Goal: Task Accomplishment & Management: Manage account settings

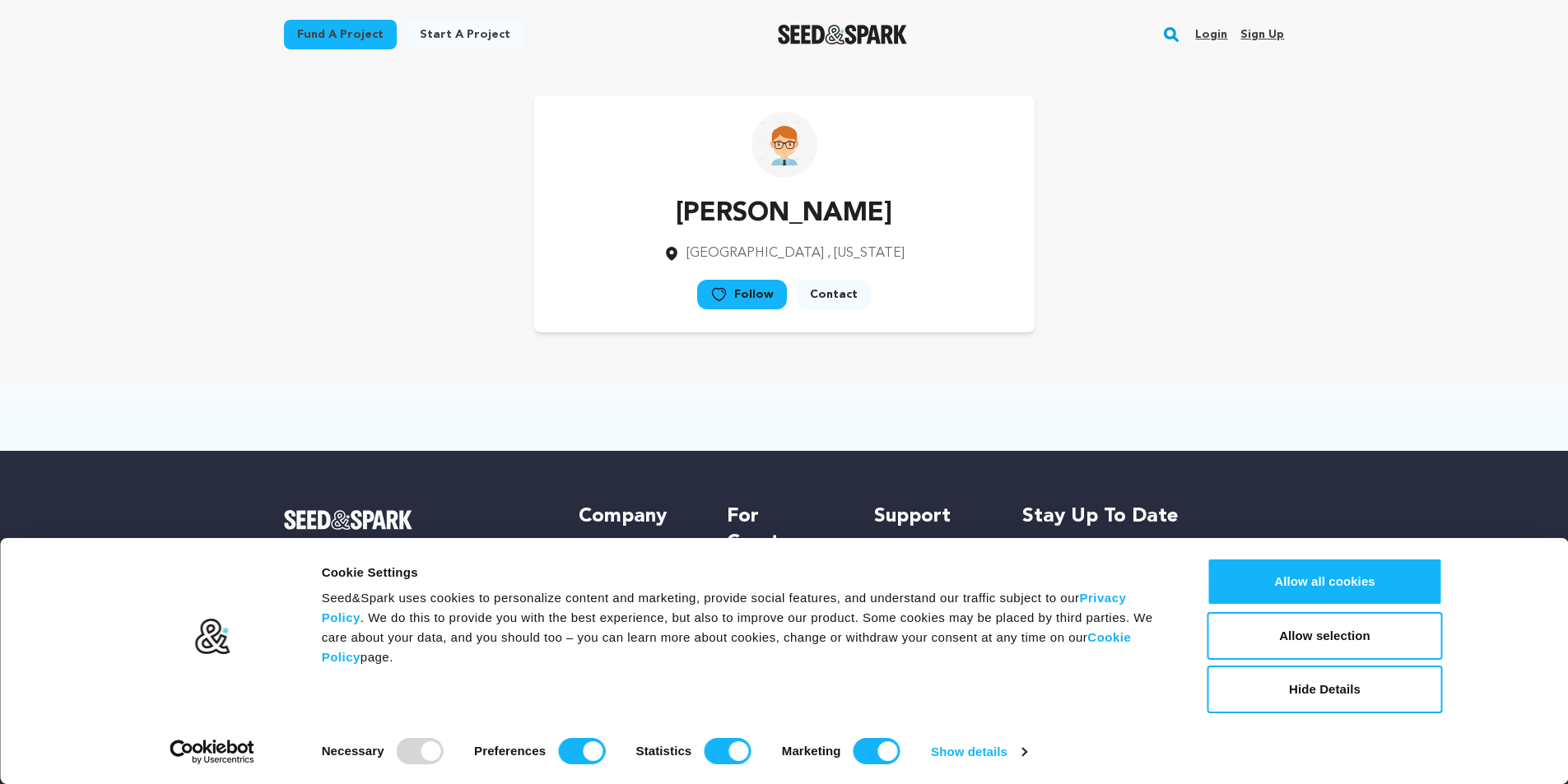
click at [1253, 23] on link "Sign up" at bounding box center [1262, 34] width 43 height 26
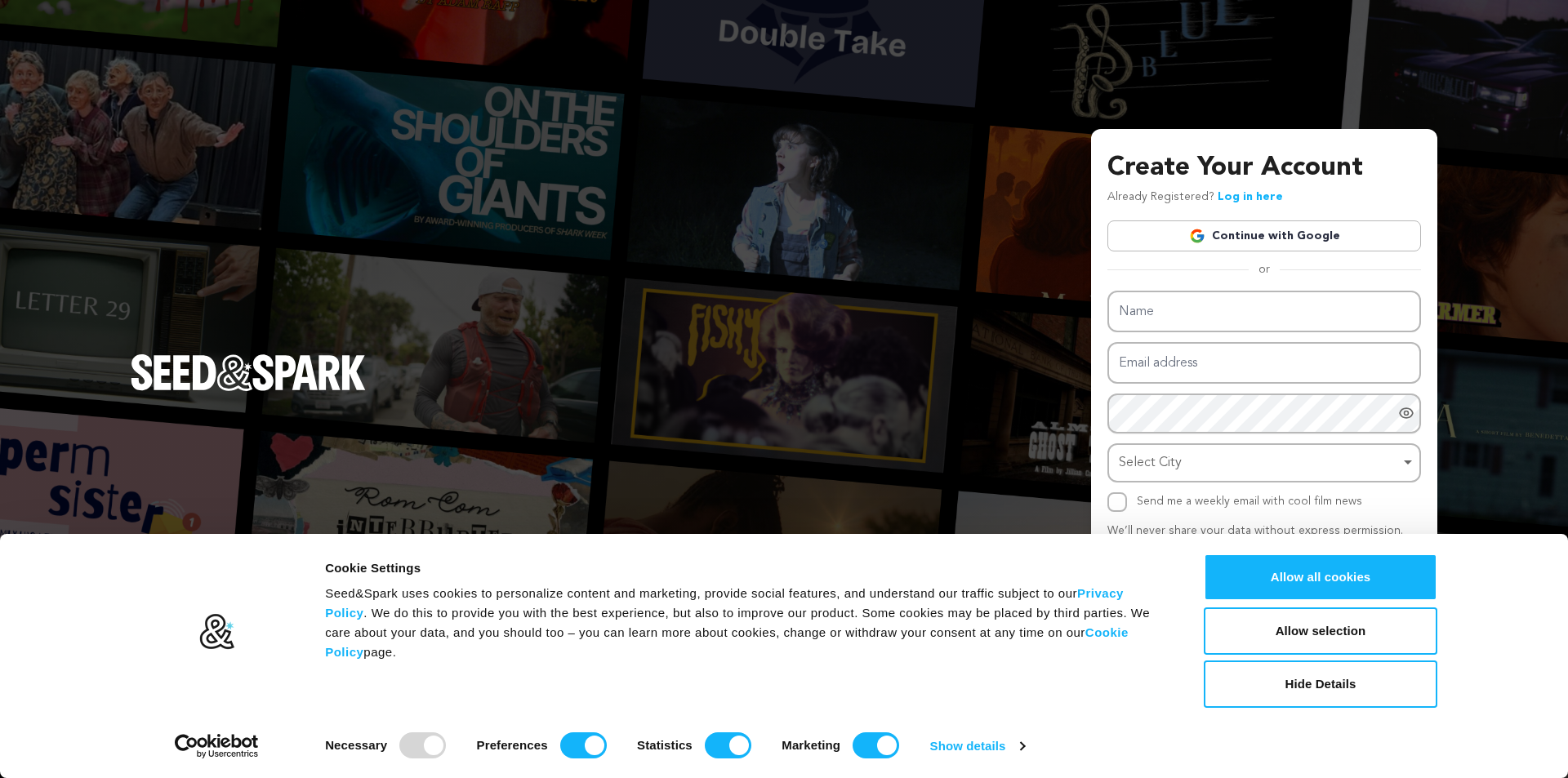
click at [1256, 229] on link "Continue with Google" at bounding box center [1264, 235] width 313 height 31
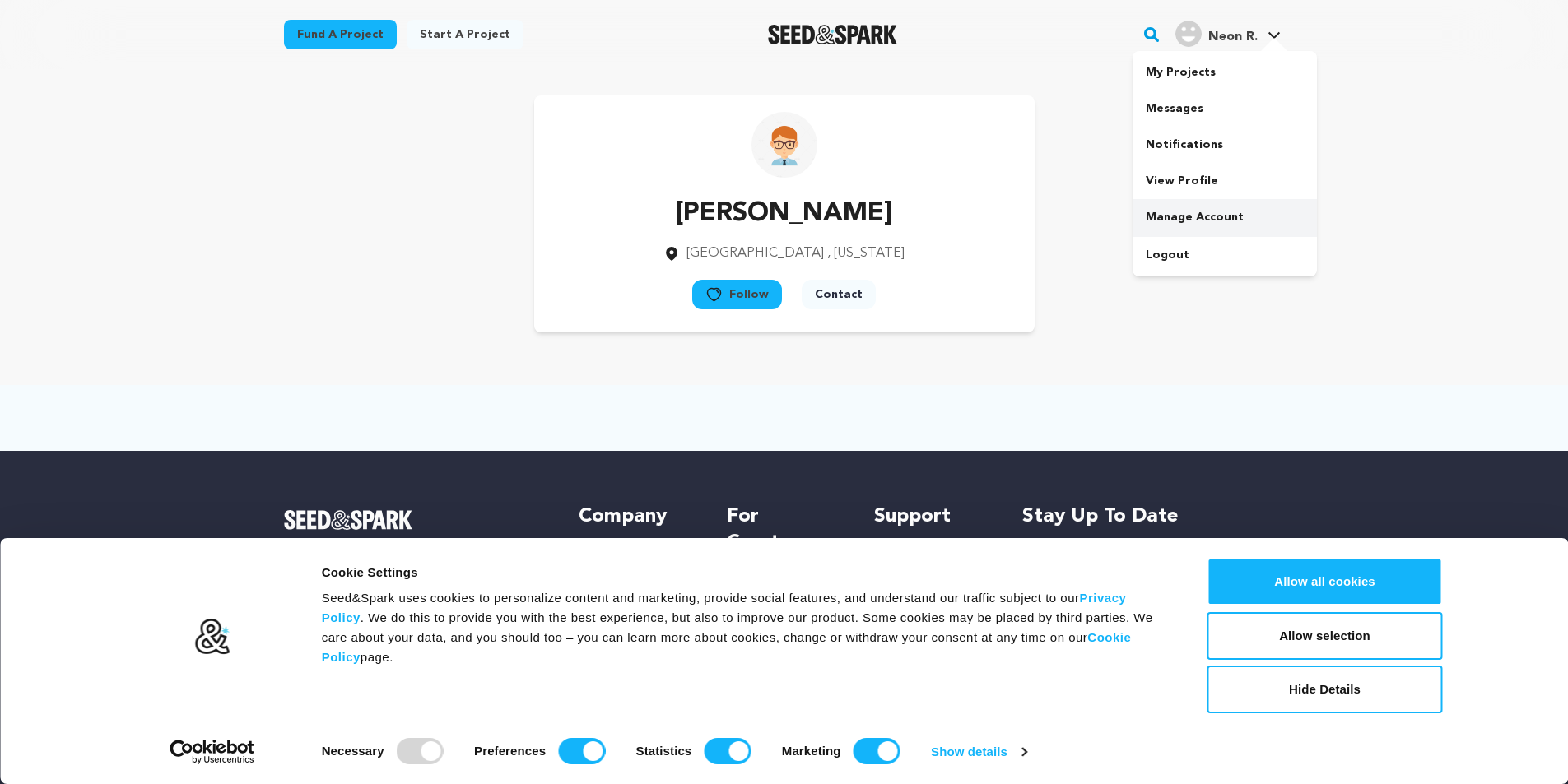
click at [1208, 208] on link "Manage Account" at bounding box center [1224, 217] width 184 height 36
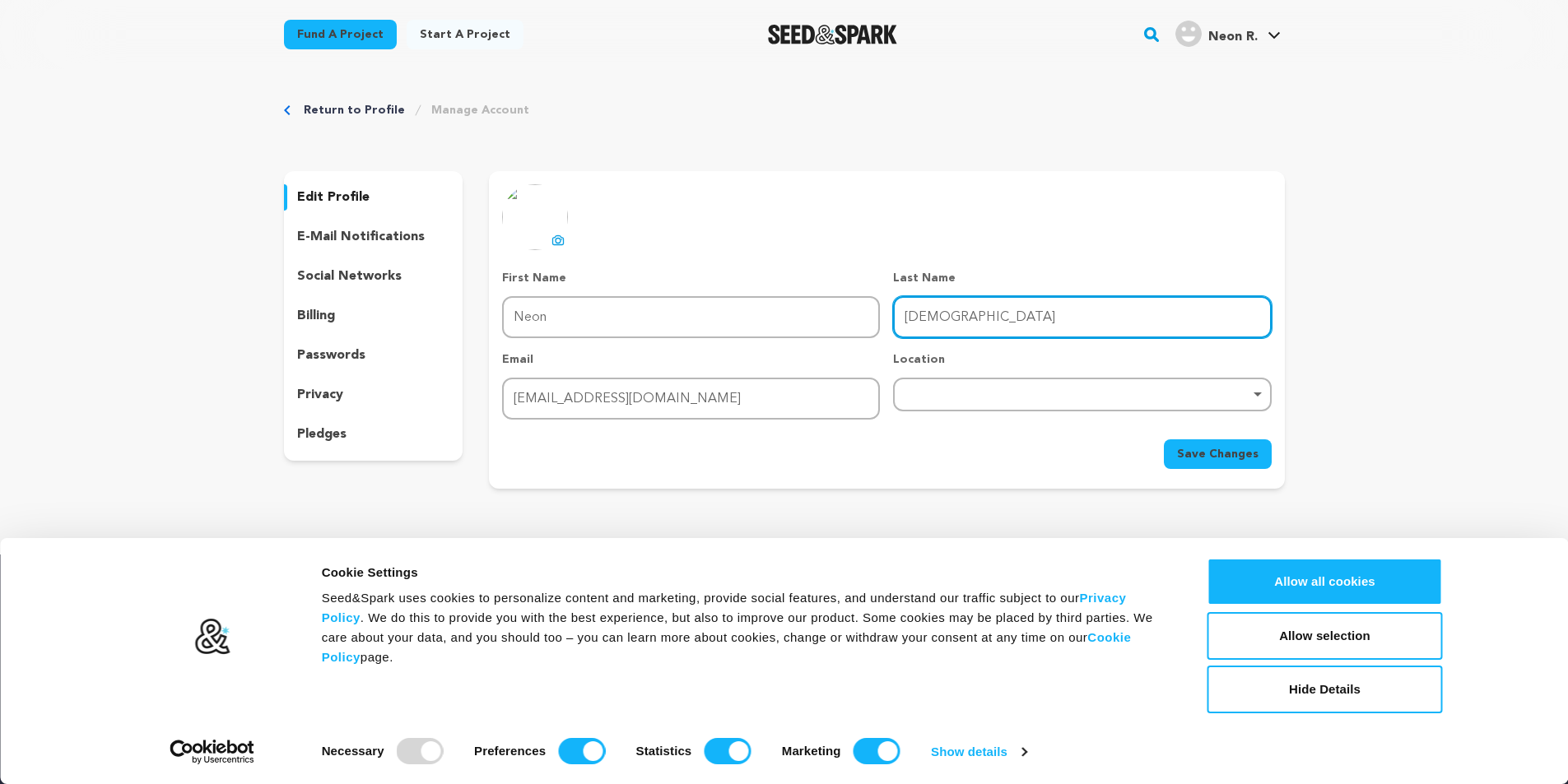
click at [969, 321] on input "[DEMOGRAPHIC_DATA]" at bounding box center [1082, 317] width 377 height 42
type input "R"
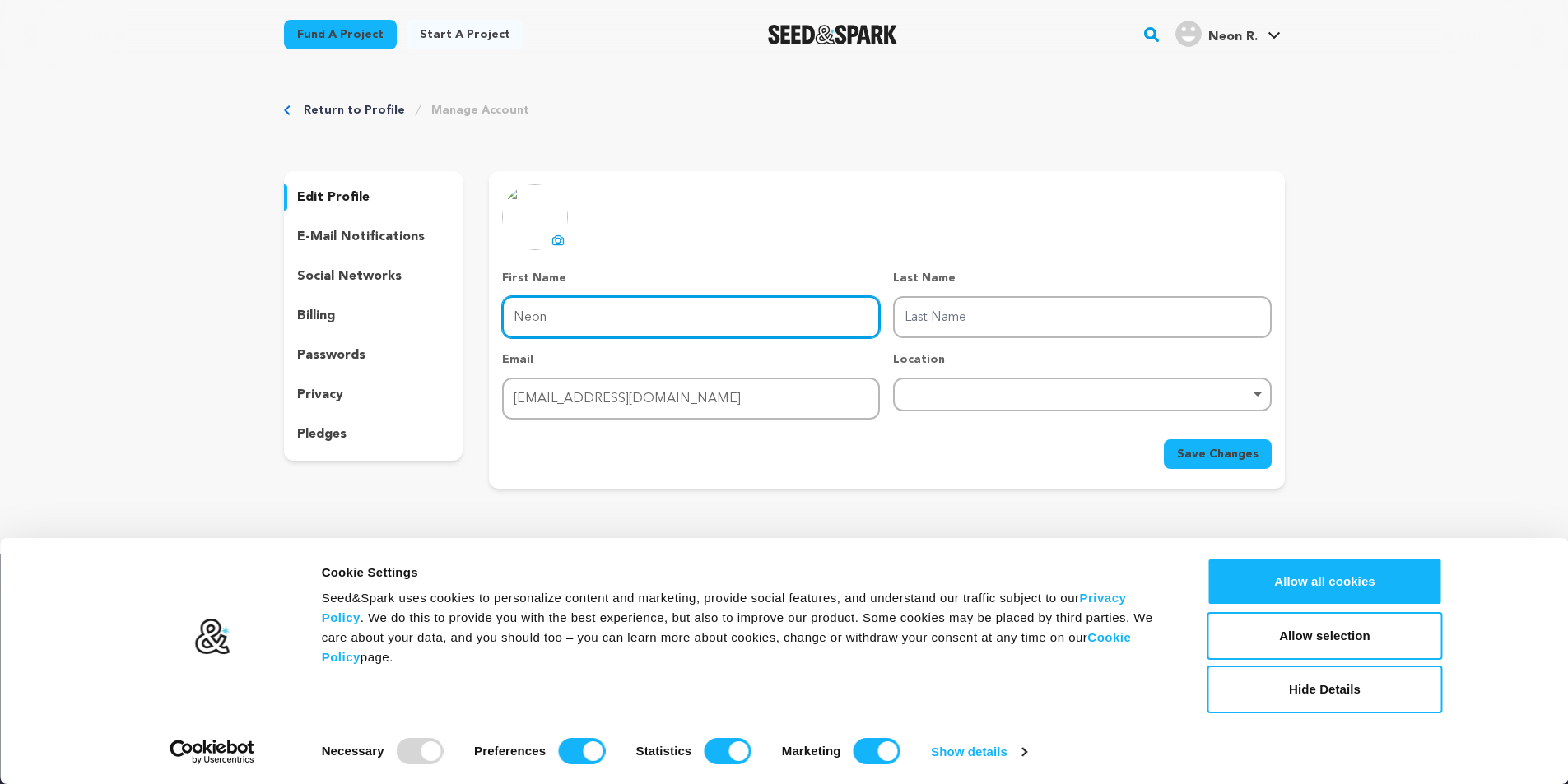
click at [674, 304] on input "Neon" at bounding box center [691, 317] width 377 height 42
type input "N"
type input "Rashadul Islam"
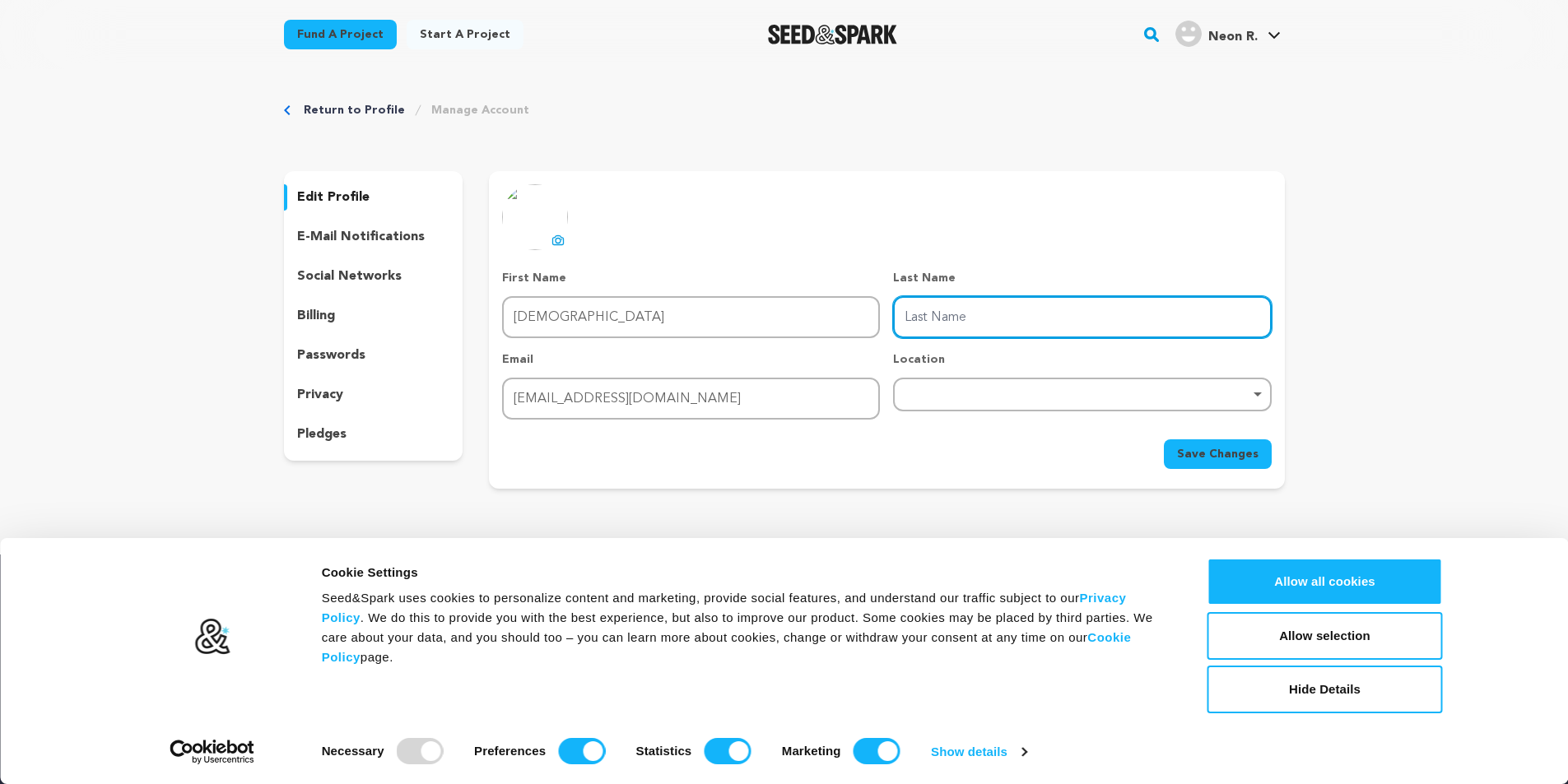
click at [981, 305] on input "Last Name" at bounding box center [1082, 317] width 377 height 42
type input "Neon"
click at [1076, 401] on div "Remove item" at bounding box center [1082, 394] width 377 height 34
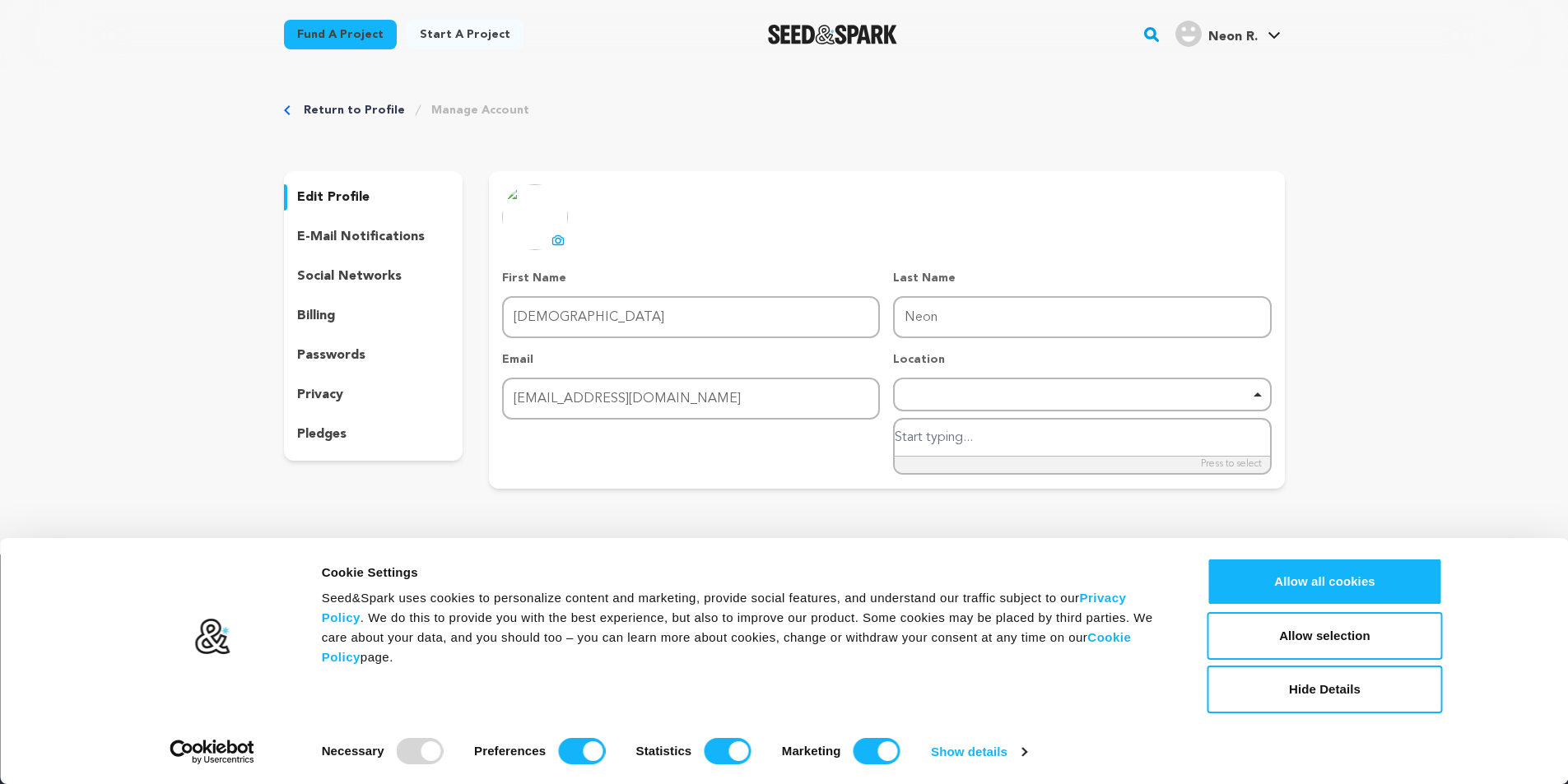
click at [1019, 439] on input "search" at bounding box center [1082, 438] width 375 height 37
type input "Bangladesh"
click at [1070, 447] on input "Bangladesh" at bounding box center [1082, 438] width 375 height 37
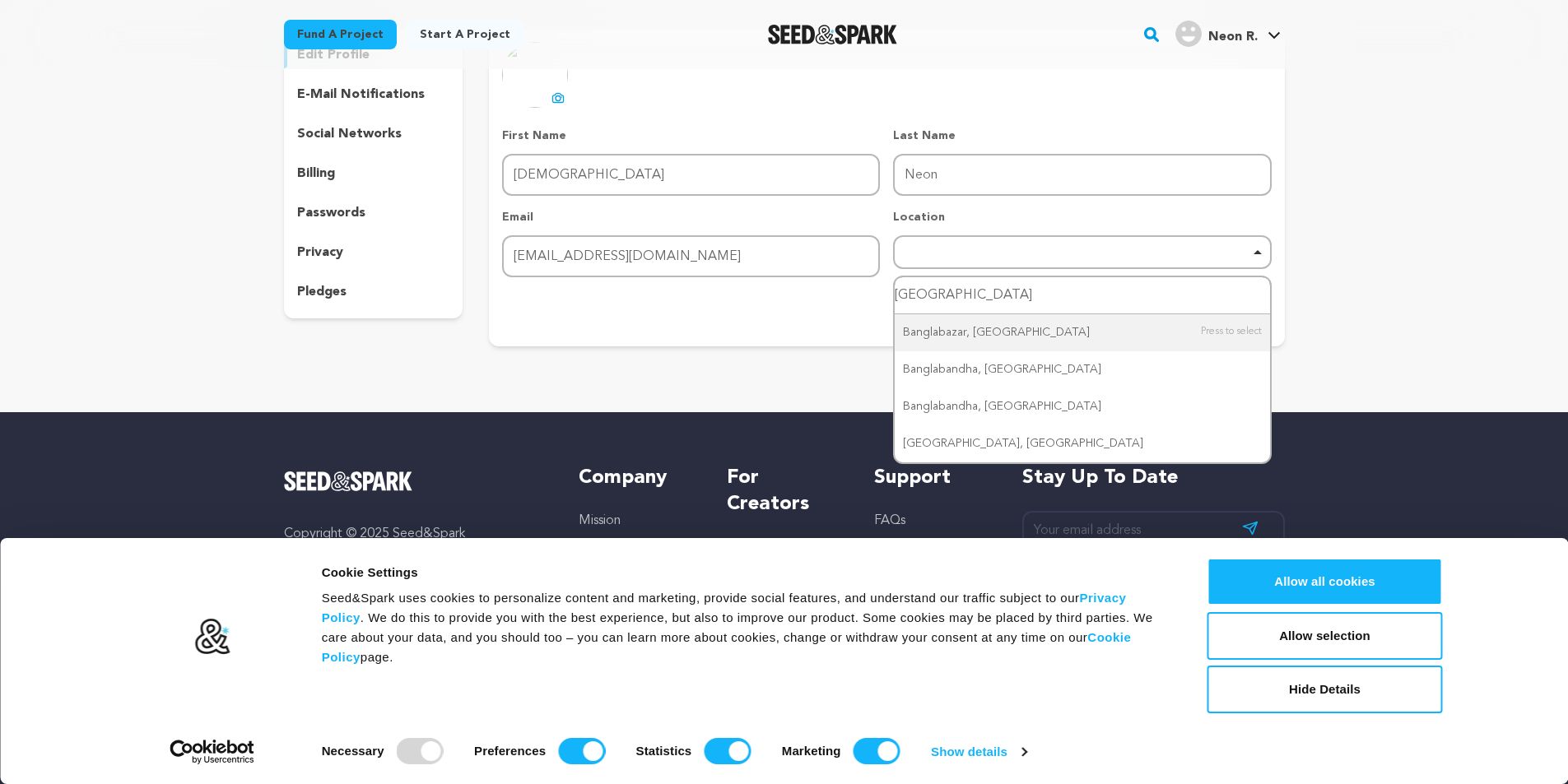
scroll to position [165, 0]
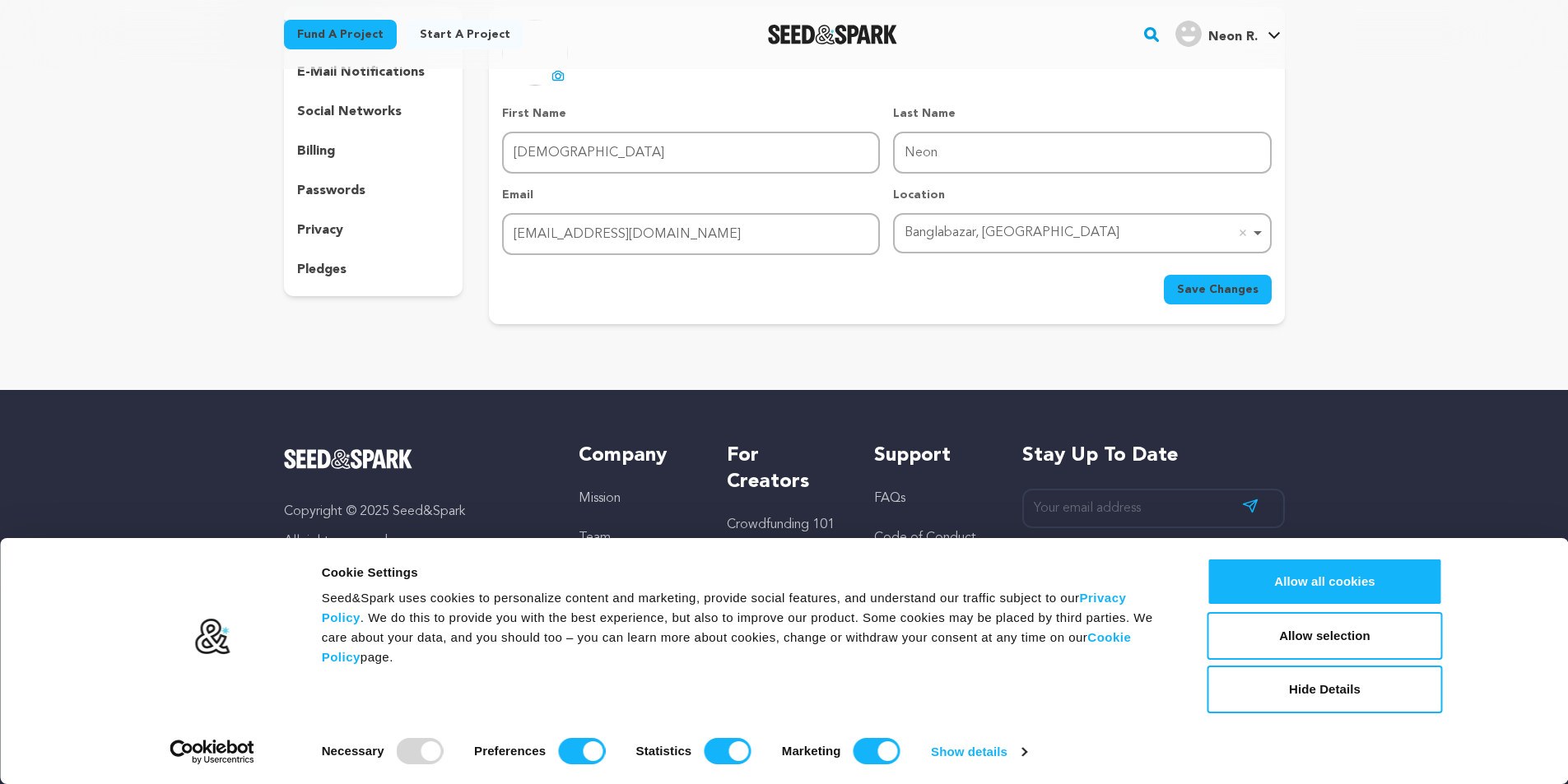
click at [1198, 289] on span "Save Changes" at bounding box center [1218, 289] width 81 height 17
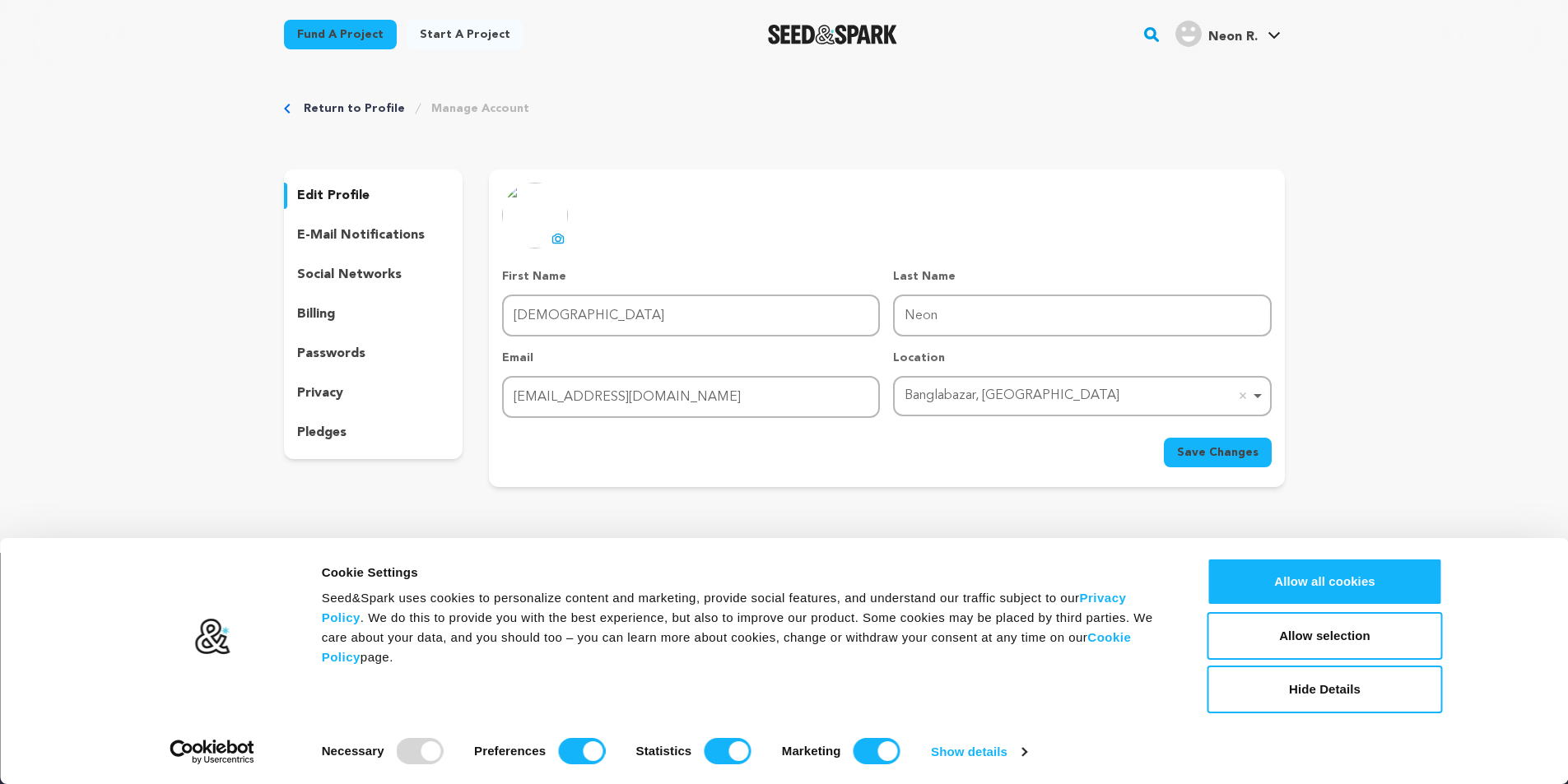
scroll to position [0, 0]
click at [1253, 31] on span "Neon R." at bounding box center [1233, 37] width 49 height 13
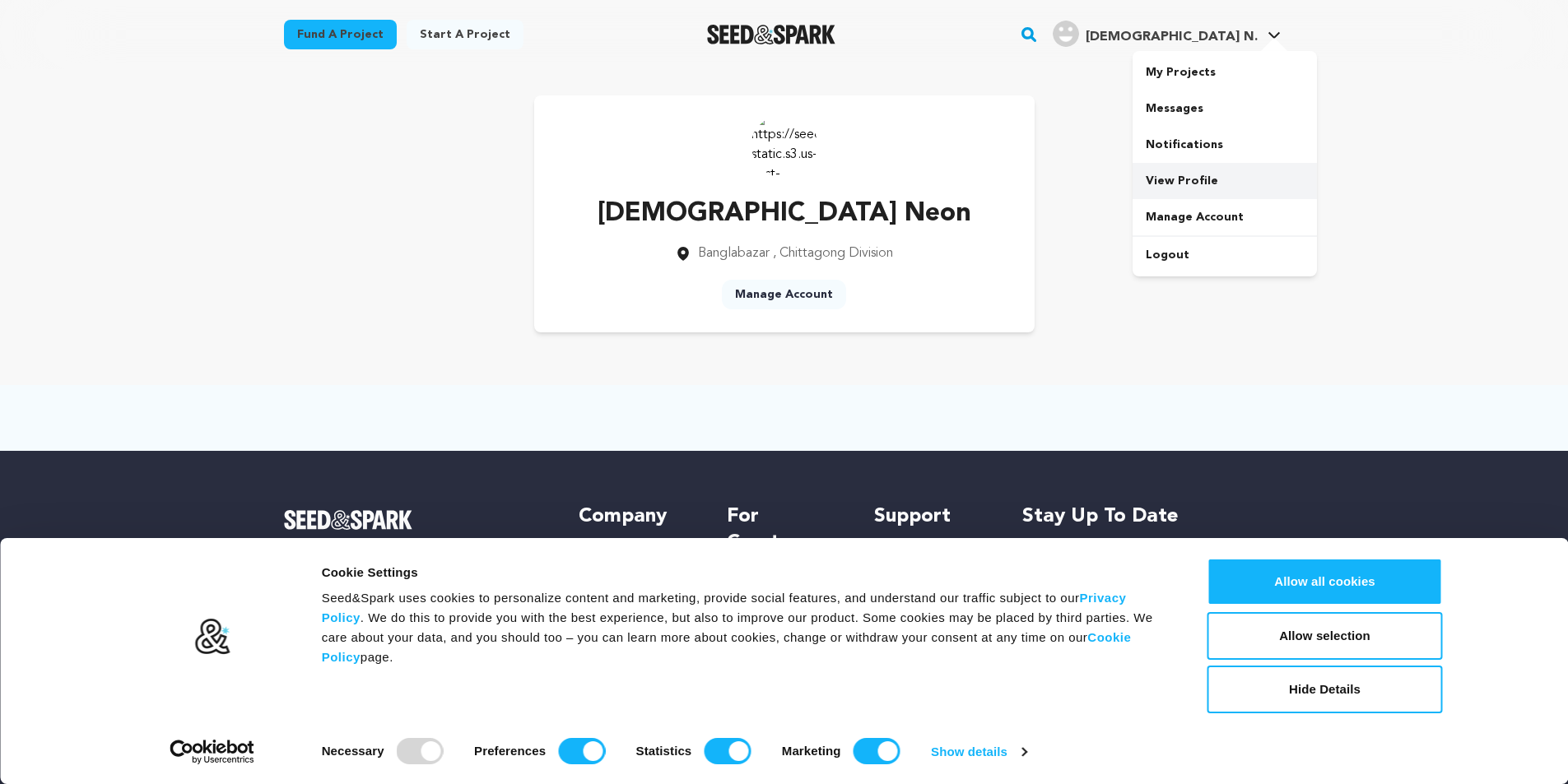
click at [1201, 183] on link "View Profile" at bounding box center [1224, 181] width 184 height 36
